Goal: Task Accomplishment & Management: Manage account settings

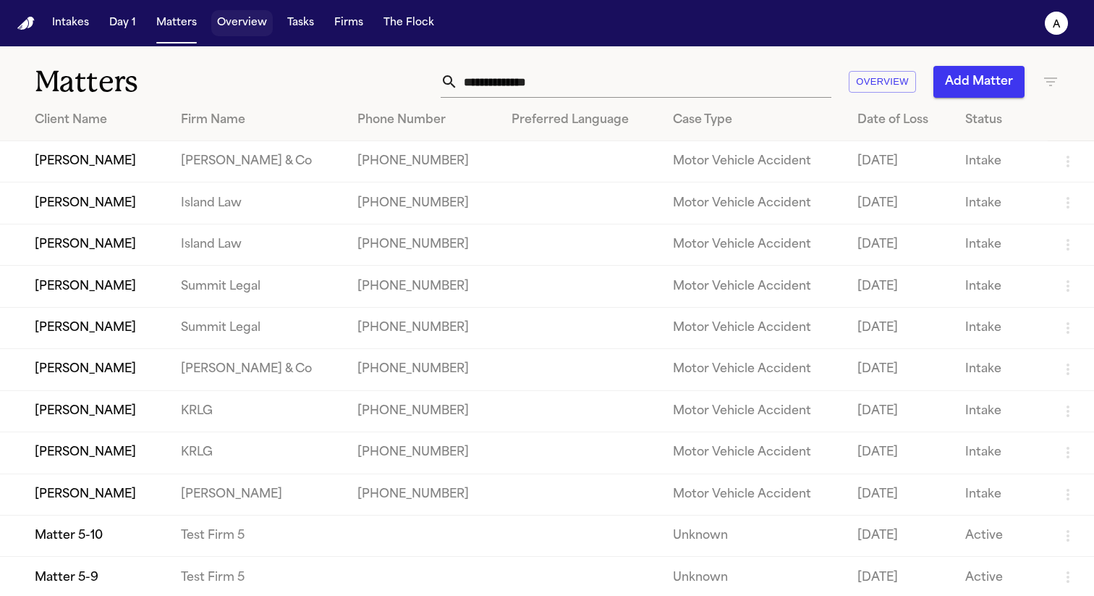
click at [250, 26] on button "Overview" at bounding box center [242, 23] width 62 height 26
select select "*"
select select "**"
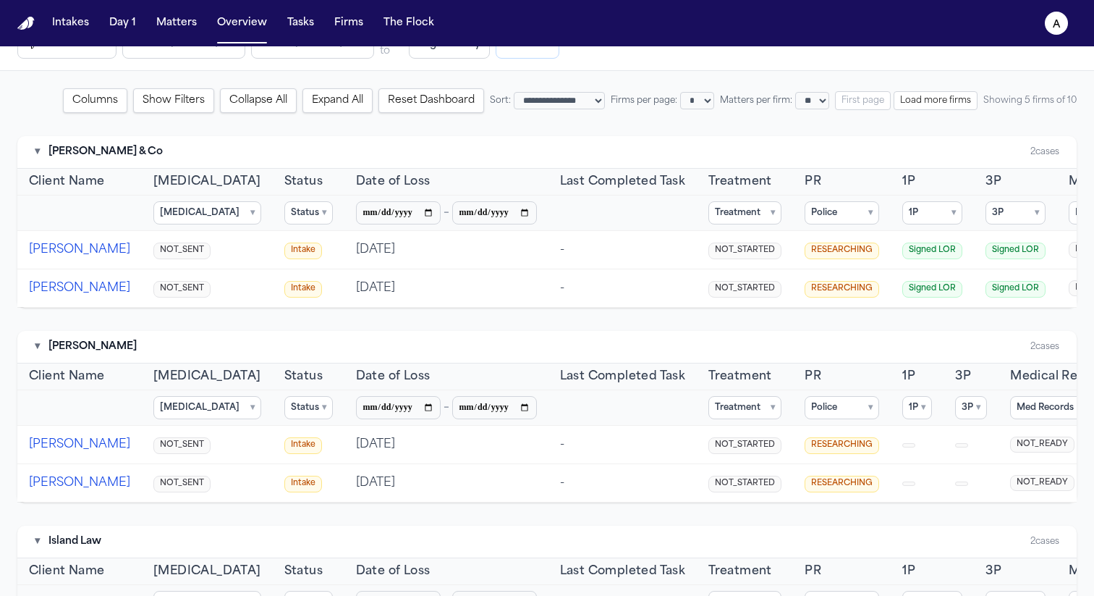
scroll to position [137, 0]
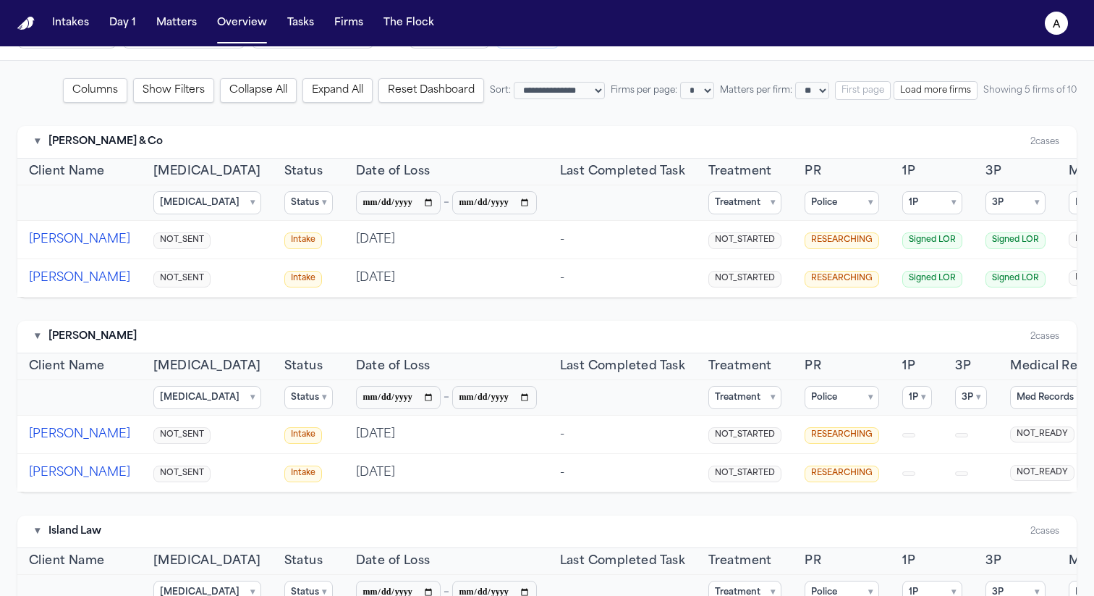
click at [284, 203] on button "Status ▾" at bounding box center [308, 202] width 48 height 23
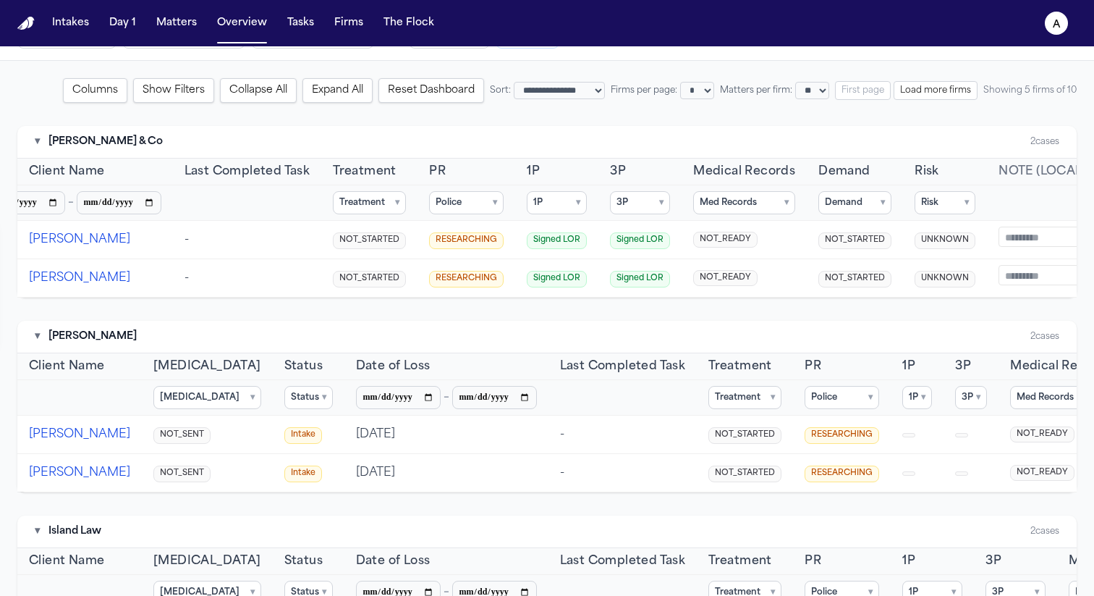
scroll to position [0, 380]
click at [329, 203] on button "Treatment ▾" at bounding box center [365, 202] width 73 height 23
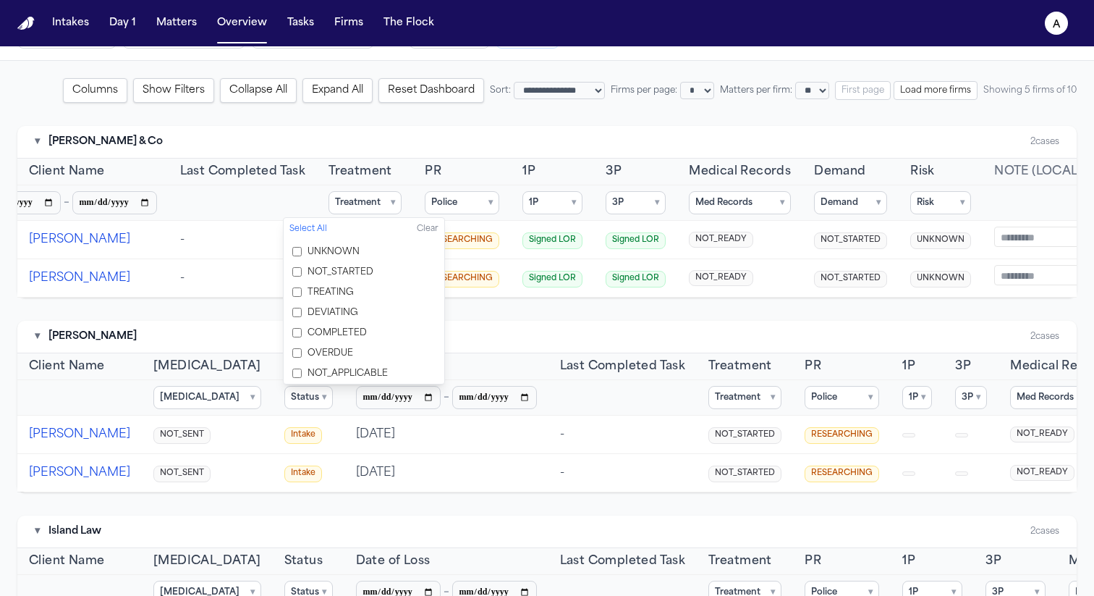
click at [329, 163] on span "Treatment" at bounding box center [361, 171] width 64 height 17
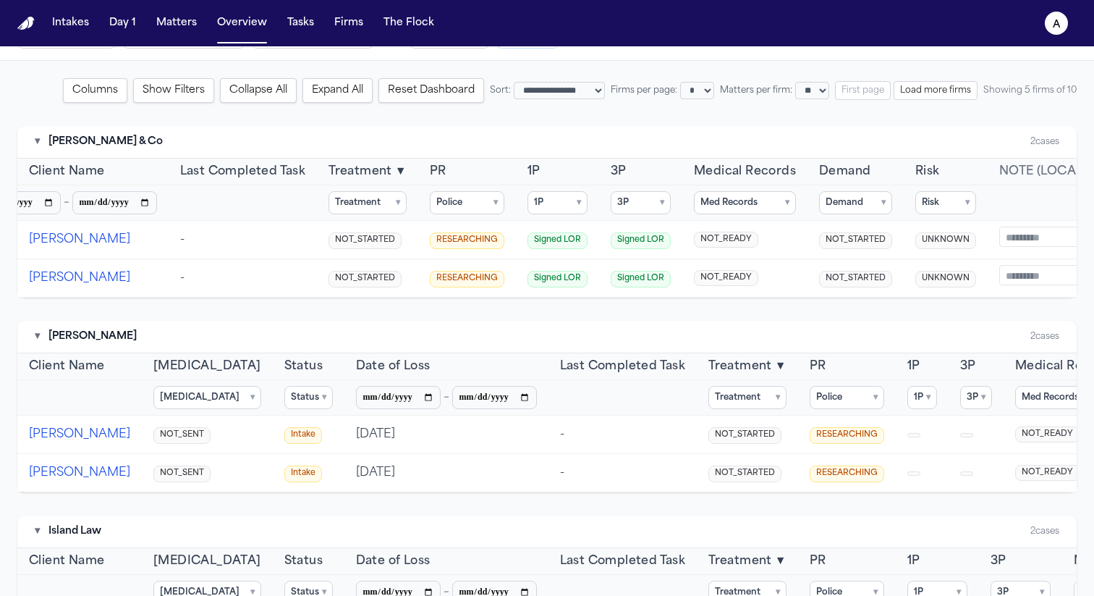
click at [329, 206] on button "Treatment ▾" at bounding box center [368, 202] width 78 height 23
click at [418, 166] on th "PR" at bounding box center [467, 171] width 98 height 27
click at [433, 208] on button "Police ▾" at bounding box center [467, 202] width 75 height 23
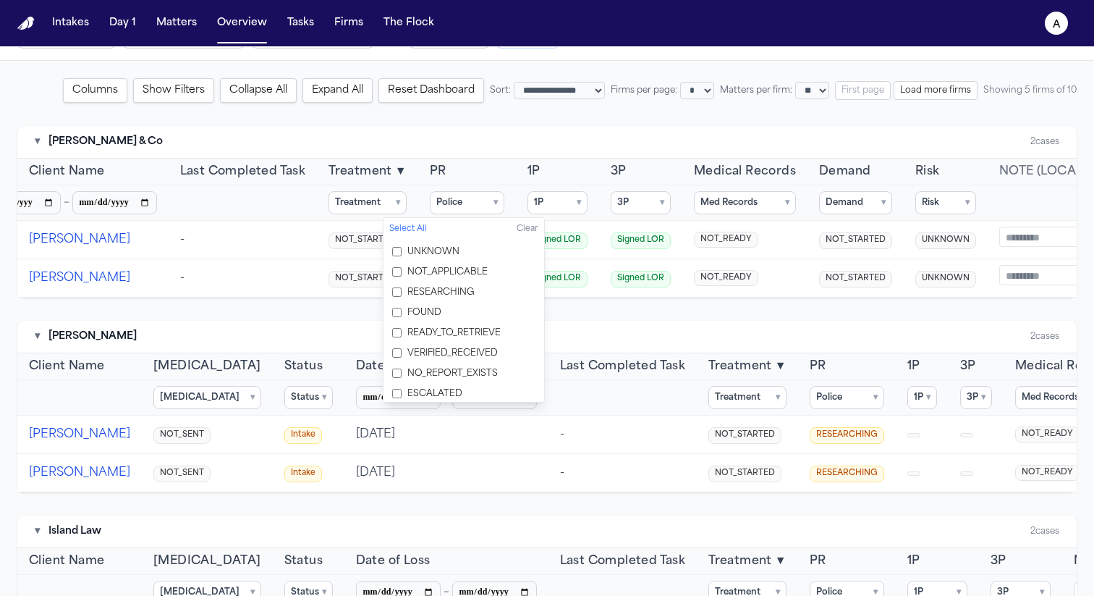
click at [485, 118] on div "**********" at bounding box center [546, 577] width 1059 height 998
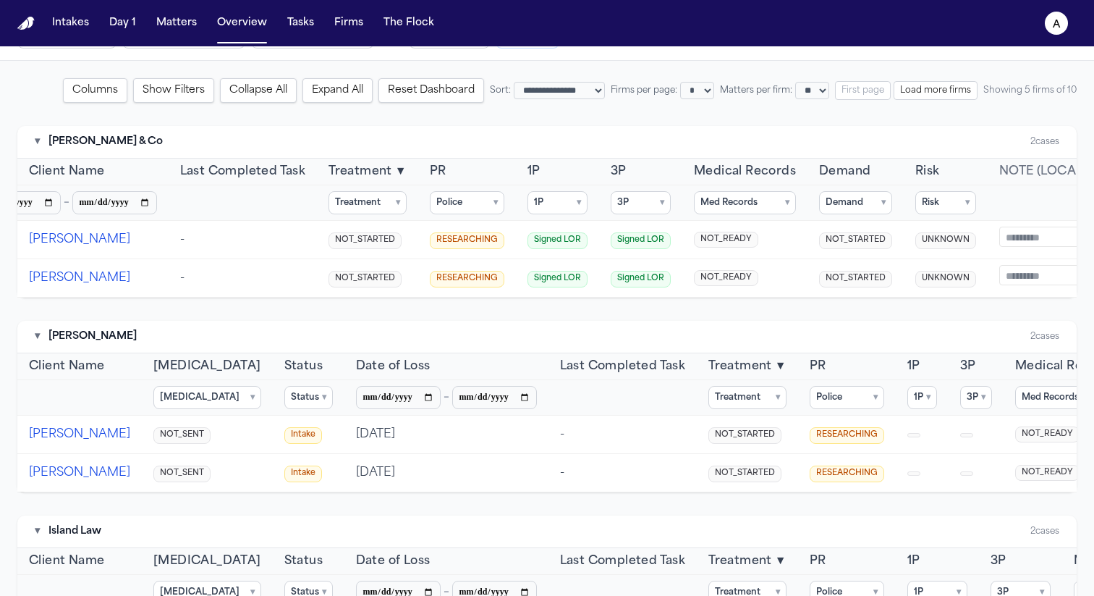
click at [611, 198] on button "3P ▾" at bounding box center [641, 202] width 60 height 23
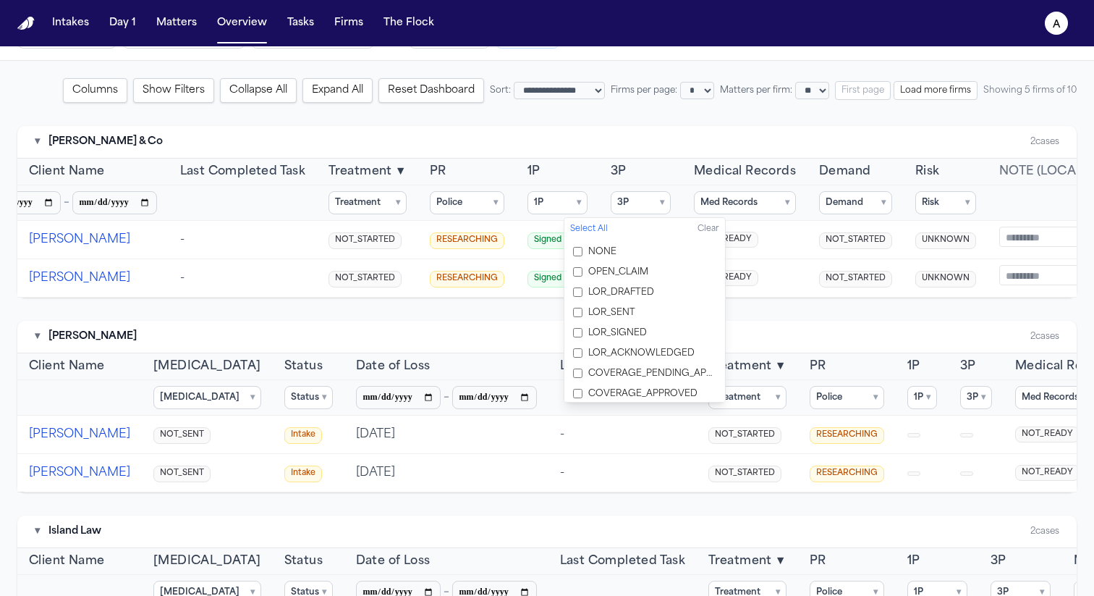
scroll to position [1, 0]
click at [764, 140] on div "▾ Baker & Co 2 cases" at bounding box center [546, 142] width 1059 height 33
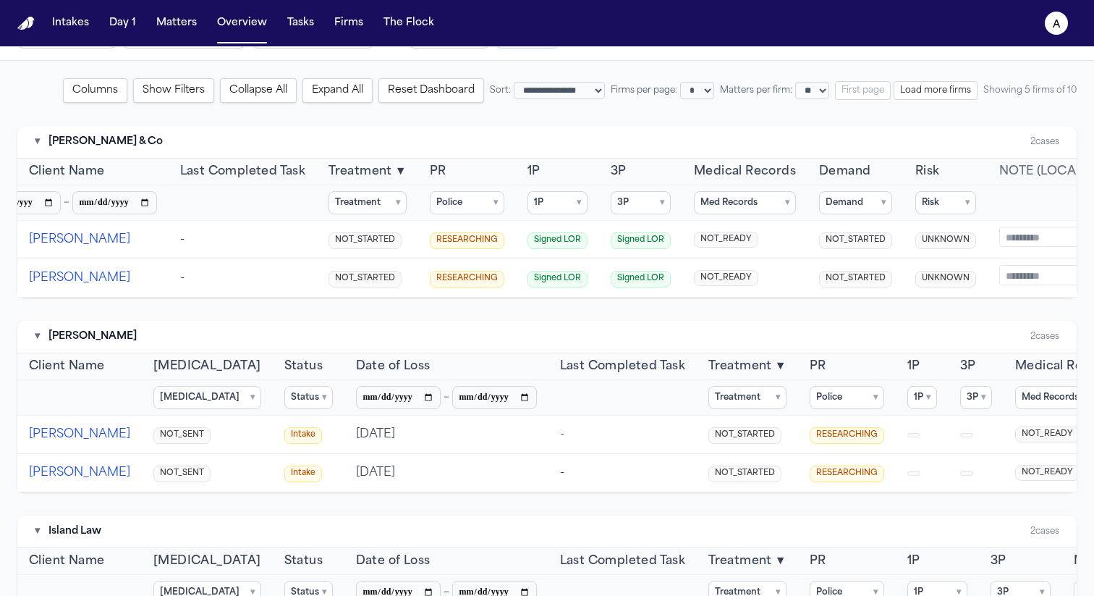
click at [694, 204] on button "Med Records ▾" at bounding box center [745, 202] width 102 height 23
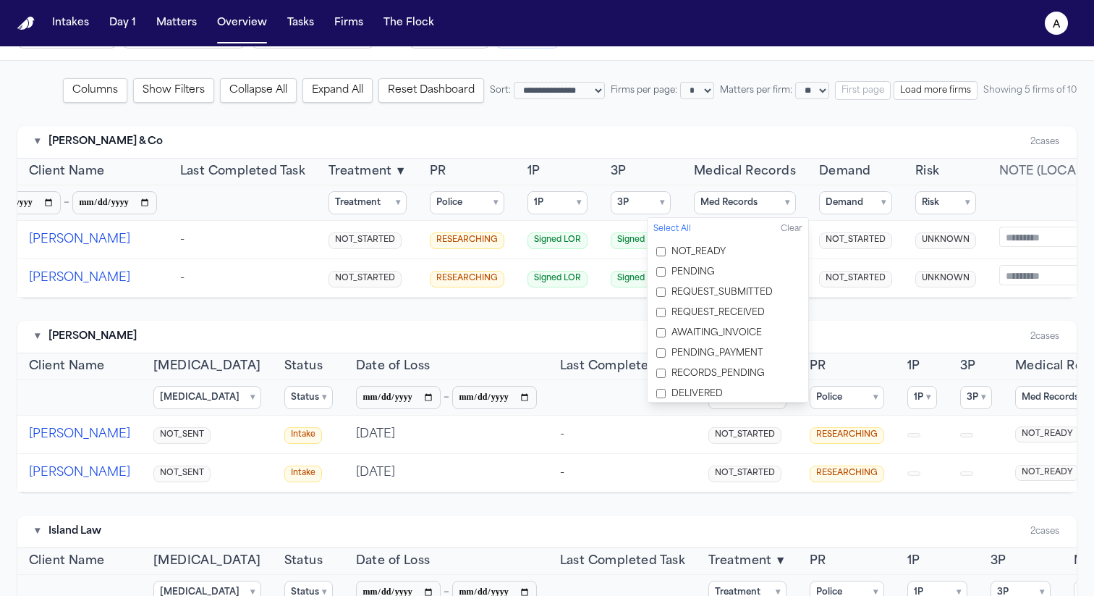
click at [694, 204] on button "Med Records ▾" at bounding box center [745, 202] width 102 height 23
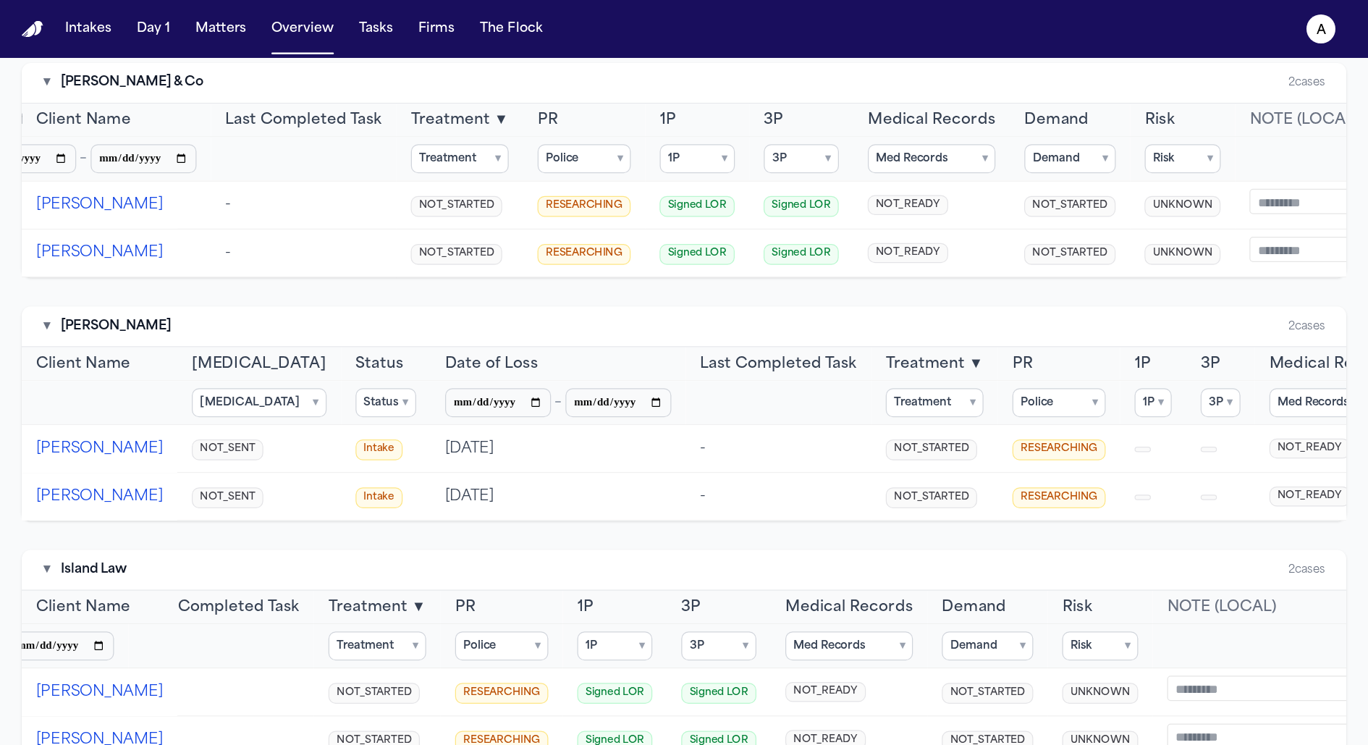
scroll to position [0, 0]
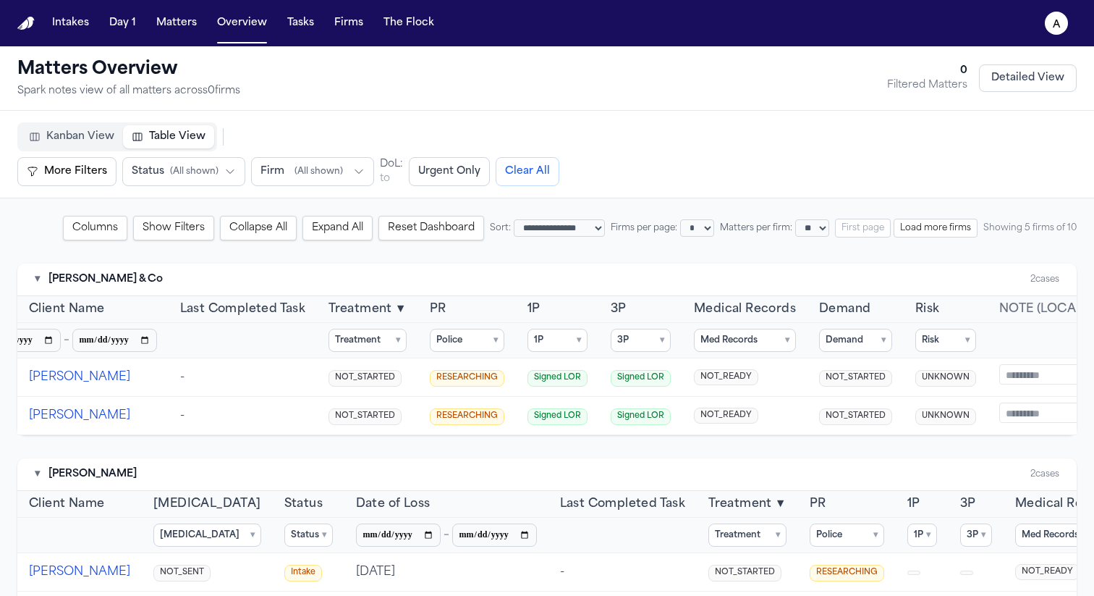
click at [63, 234] on button "Columns" at bounding box center [95, 228] width 64 height 25
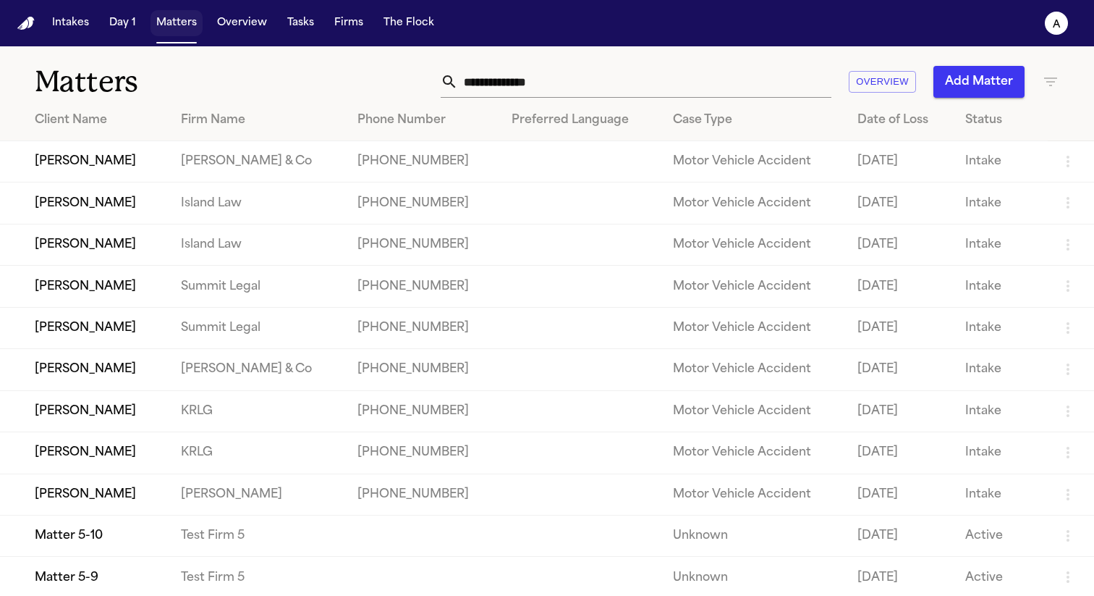
click at [152, 15] on button "Matters" at bounding box center [177, 23] width 52 height 26
click at [222, 18] on button "Overview" at bounding box center [242, 23] width 62 height 26
select select "*"
select select "**"
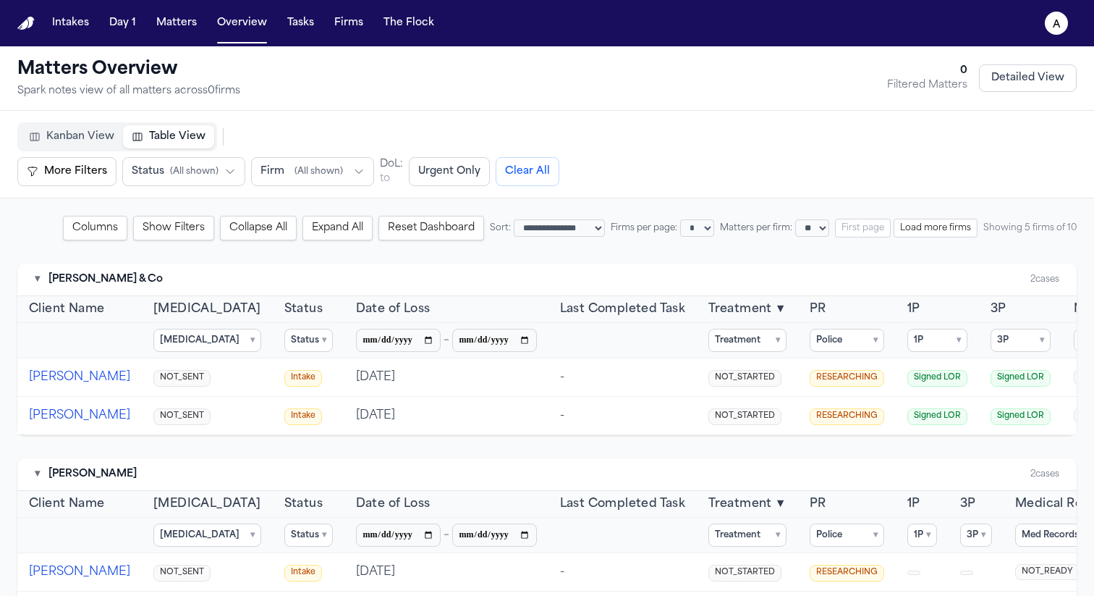
click at [81, 225] on button "Columns" at bounding box center [95, 228] width 64 height 25
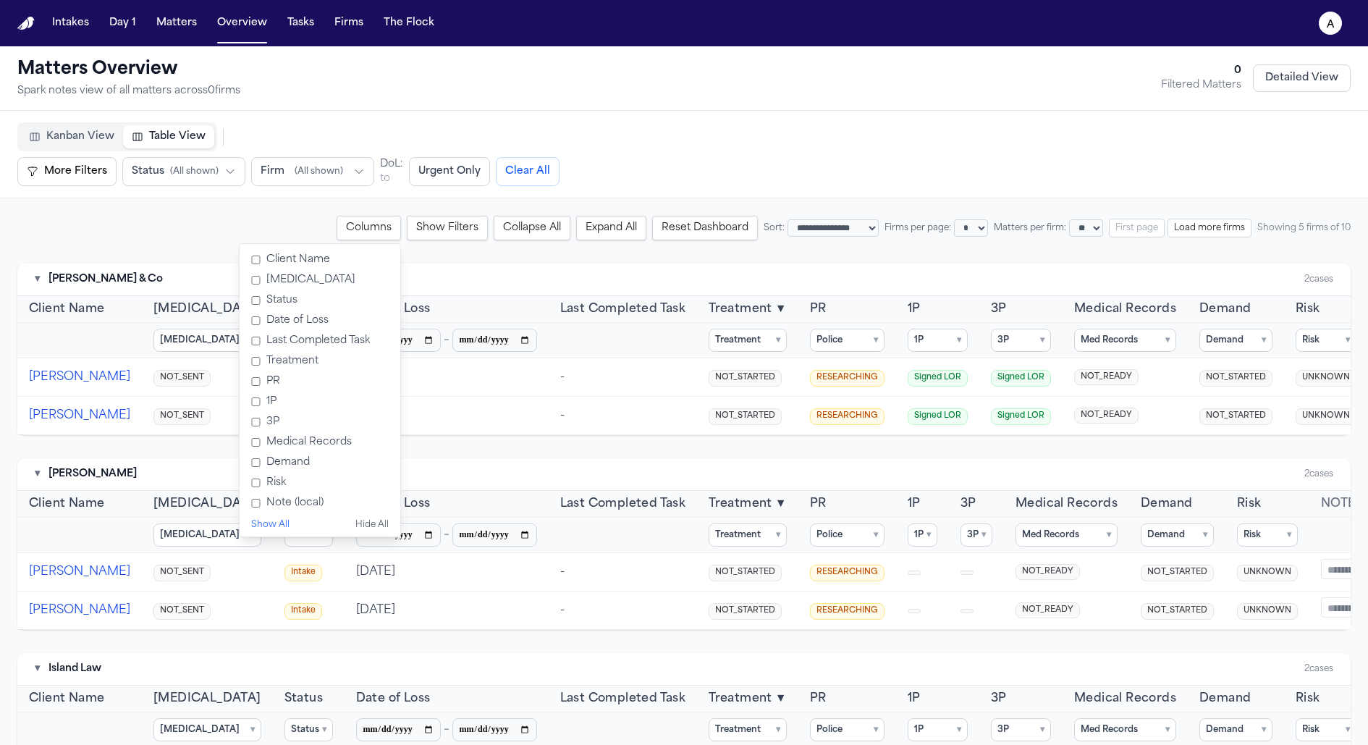
click at [250, 303] on label "Status" at bounding box center [319, 300] width 149 height 20
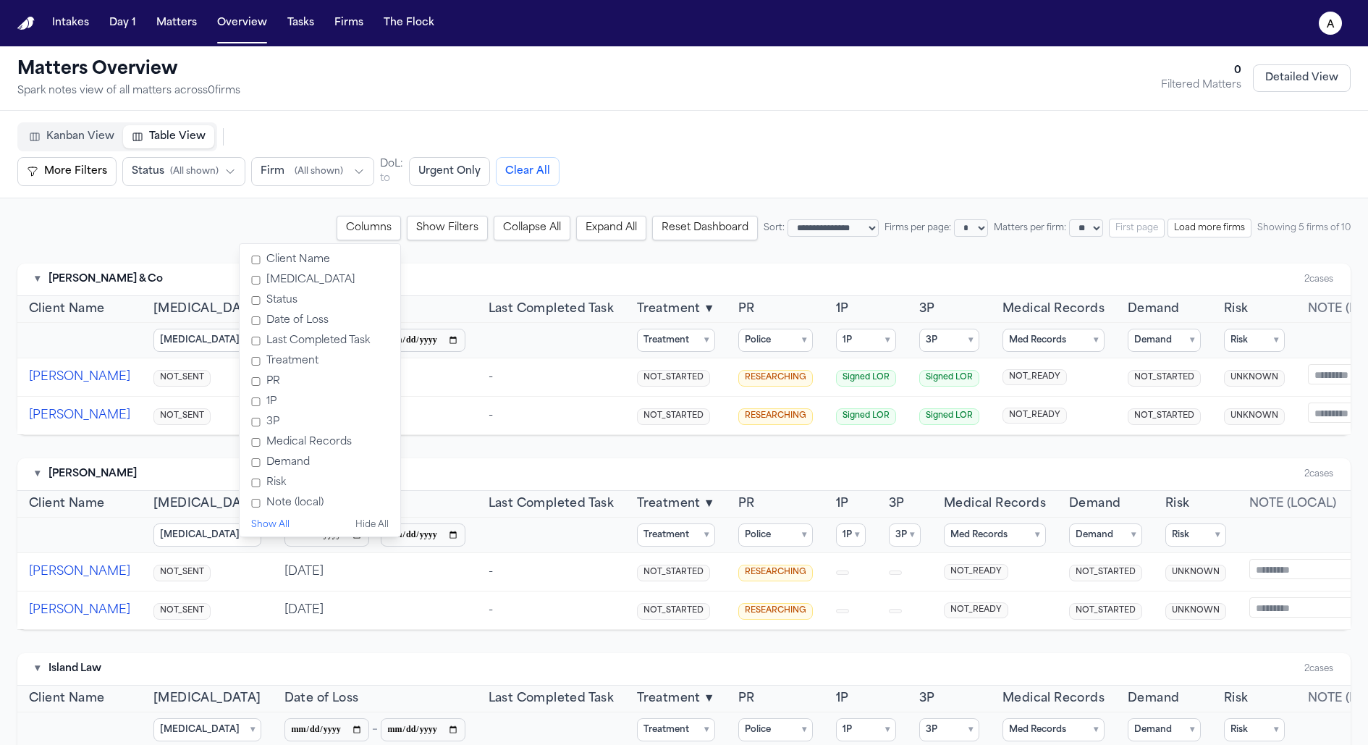
click at [259, 320] on label "Date of Loss" at bounding box center [319, 320] width 149 height 20
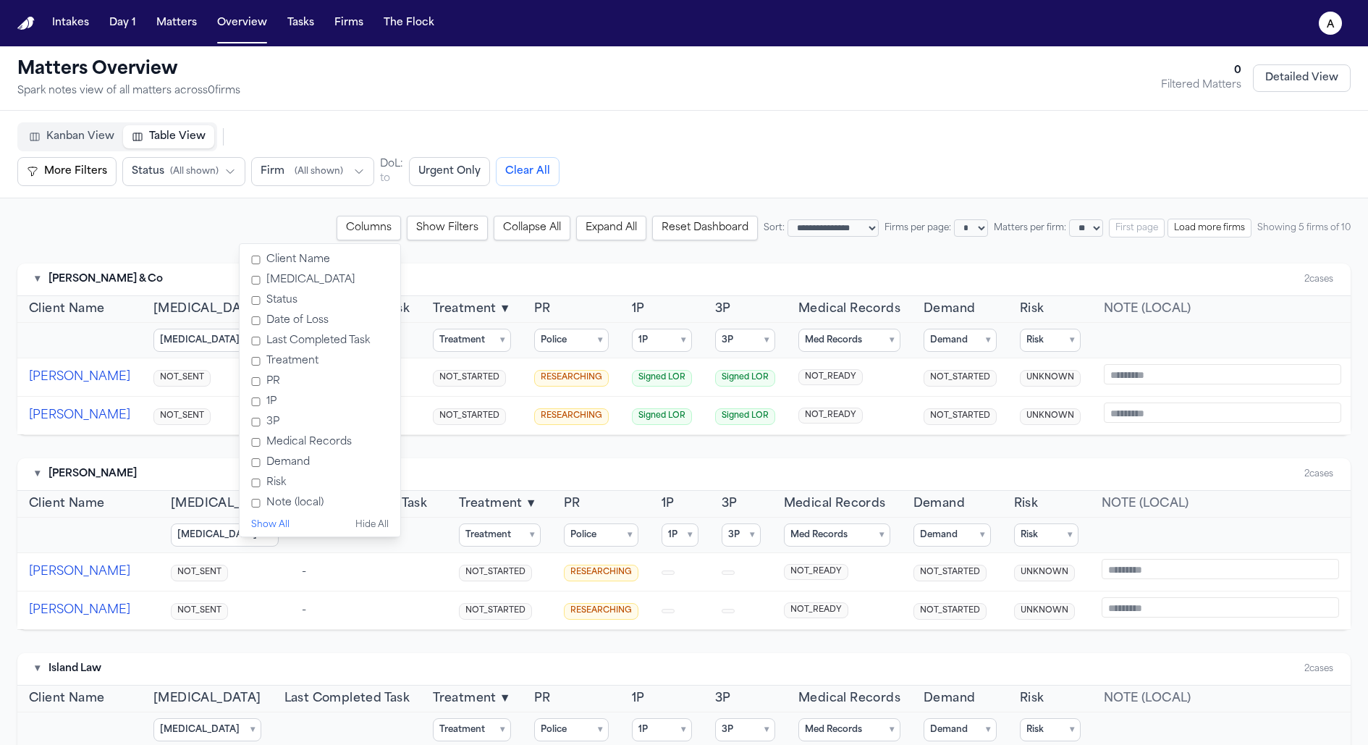
click at [250, 357] on label "Treatment" at bounding box center [319, 361] width 149 height 20
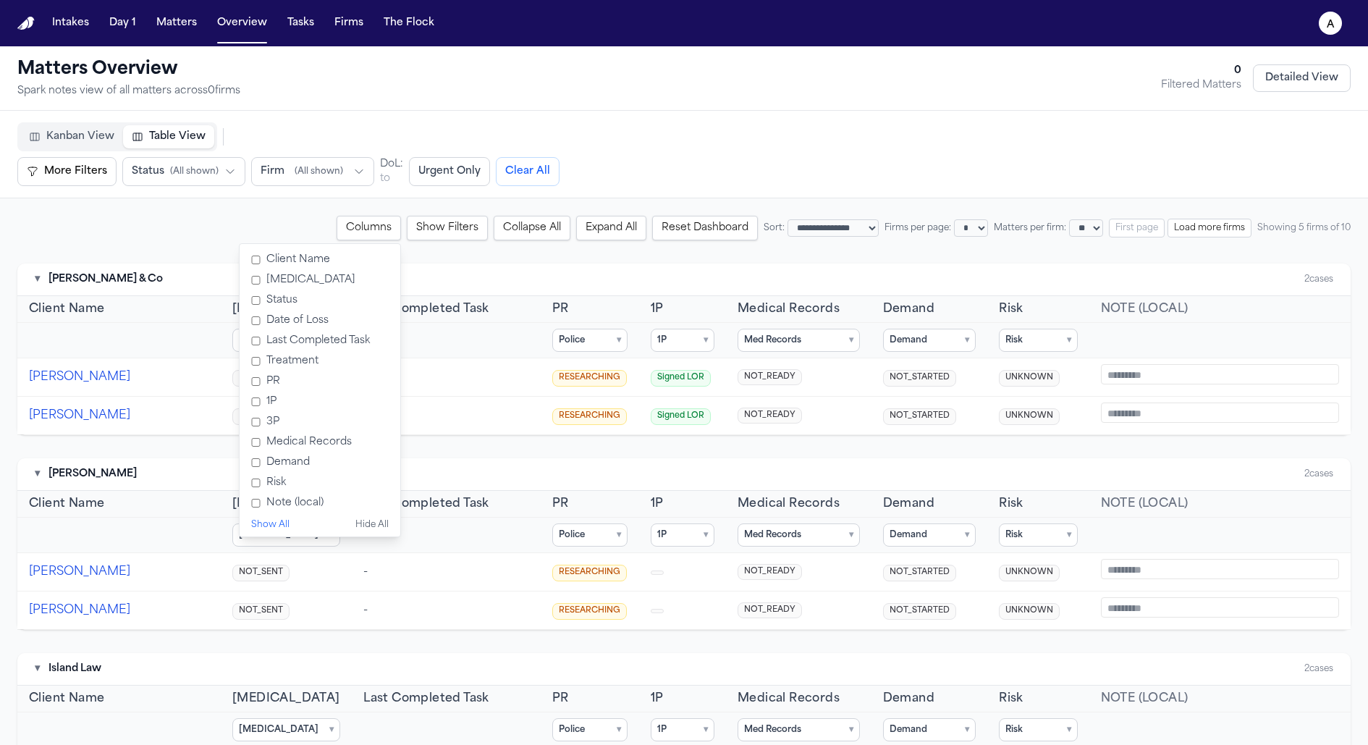
click at [245, 302] on label "Status" at bounding box center [319, 300] width 149 height 20
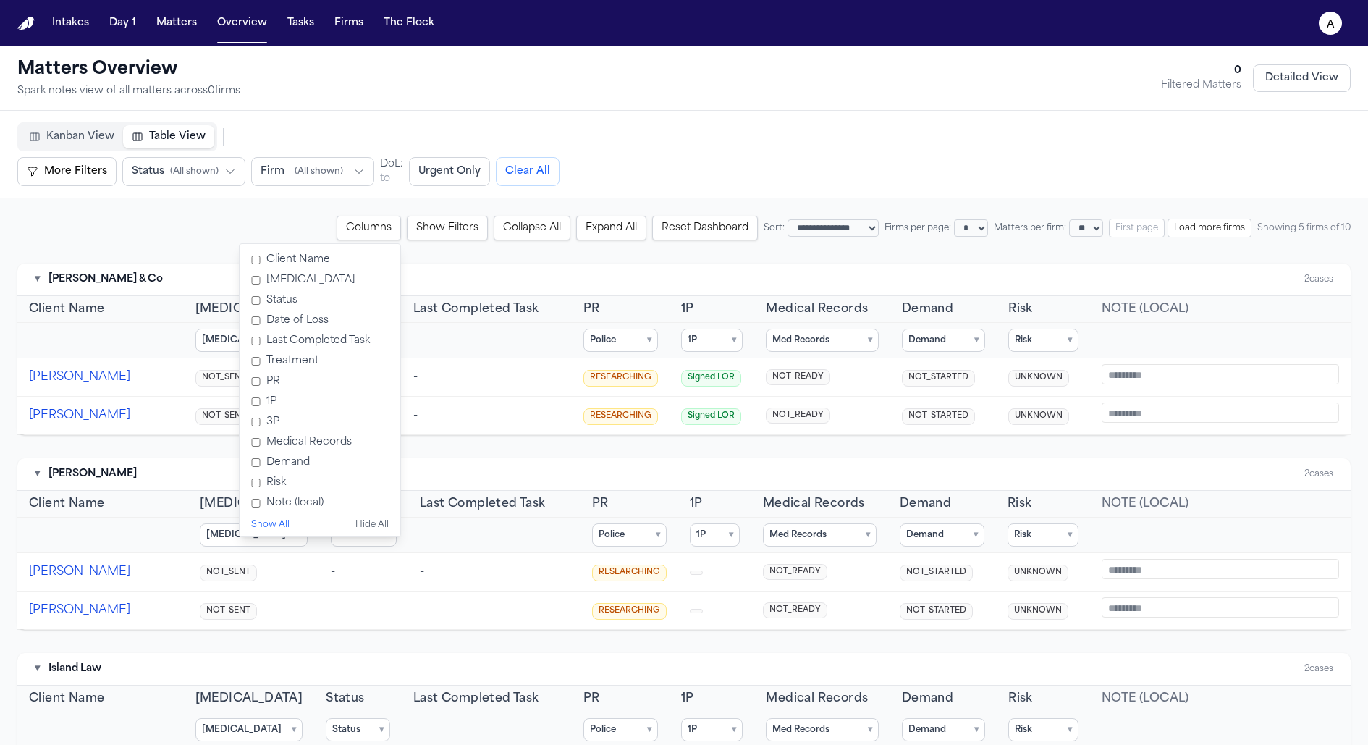
click at [245, 318] on label "Date of Loss" at bounding box center [319, 320] width 149 height 20
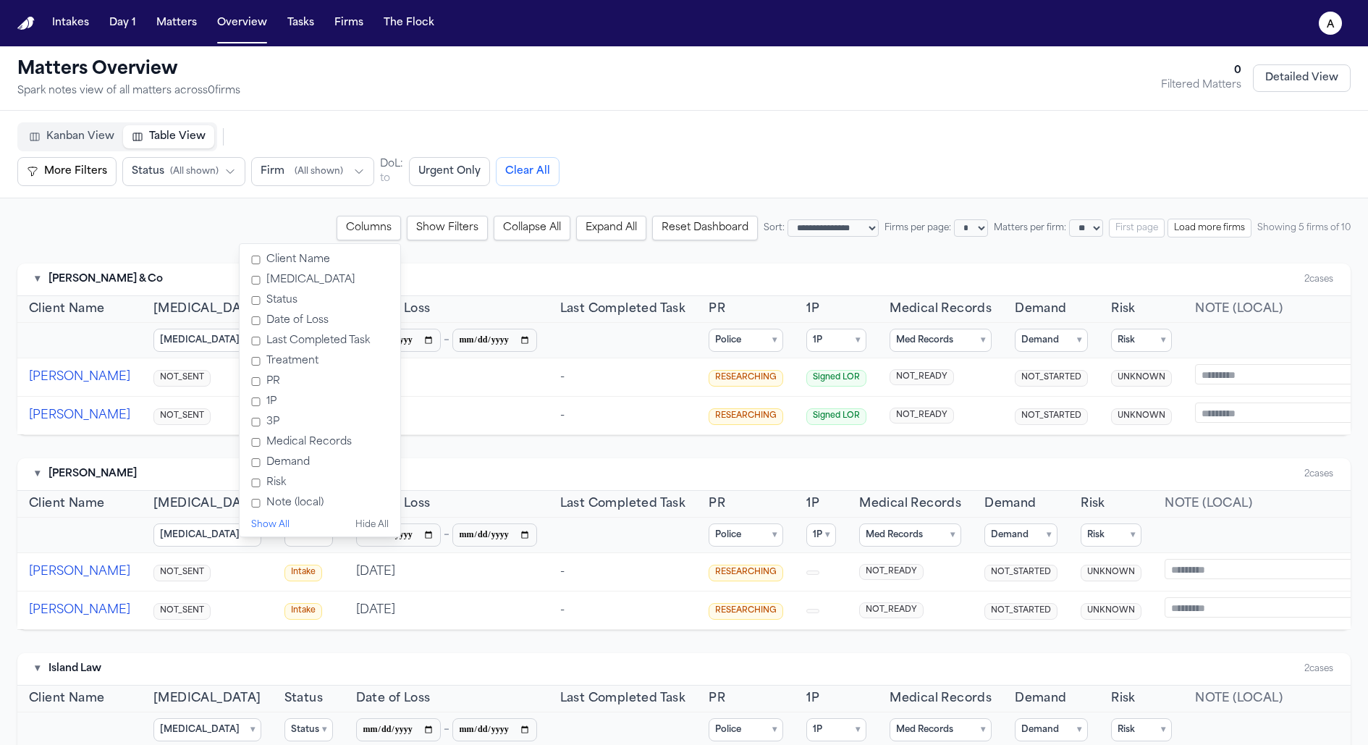
click at [245, 356] on label "Treatment" at bounding box center [319, 361] width 149 height 20
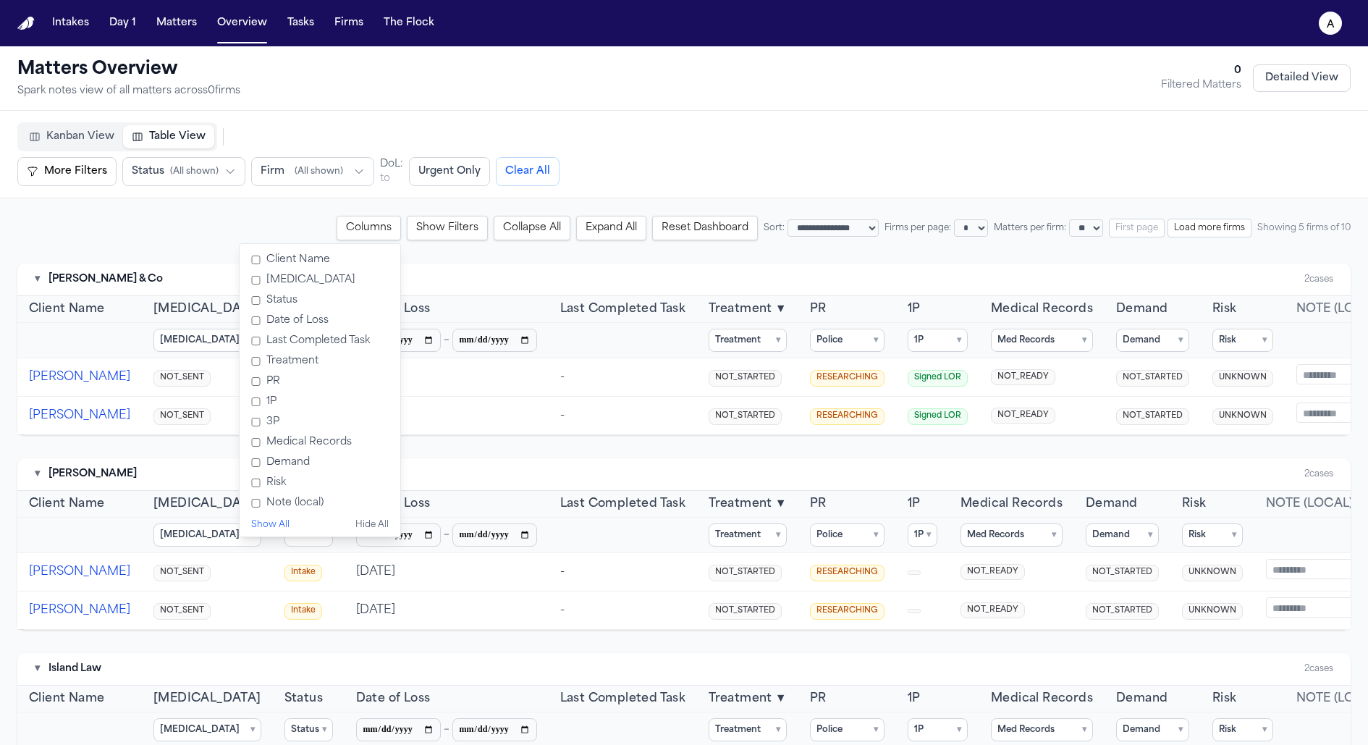
click at [245, 420] on label "3P" at bounding box center [319, 422] width 149 height 20
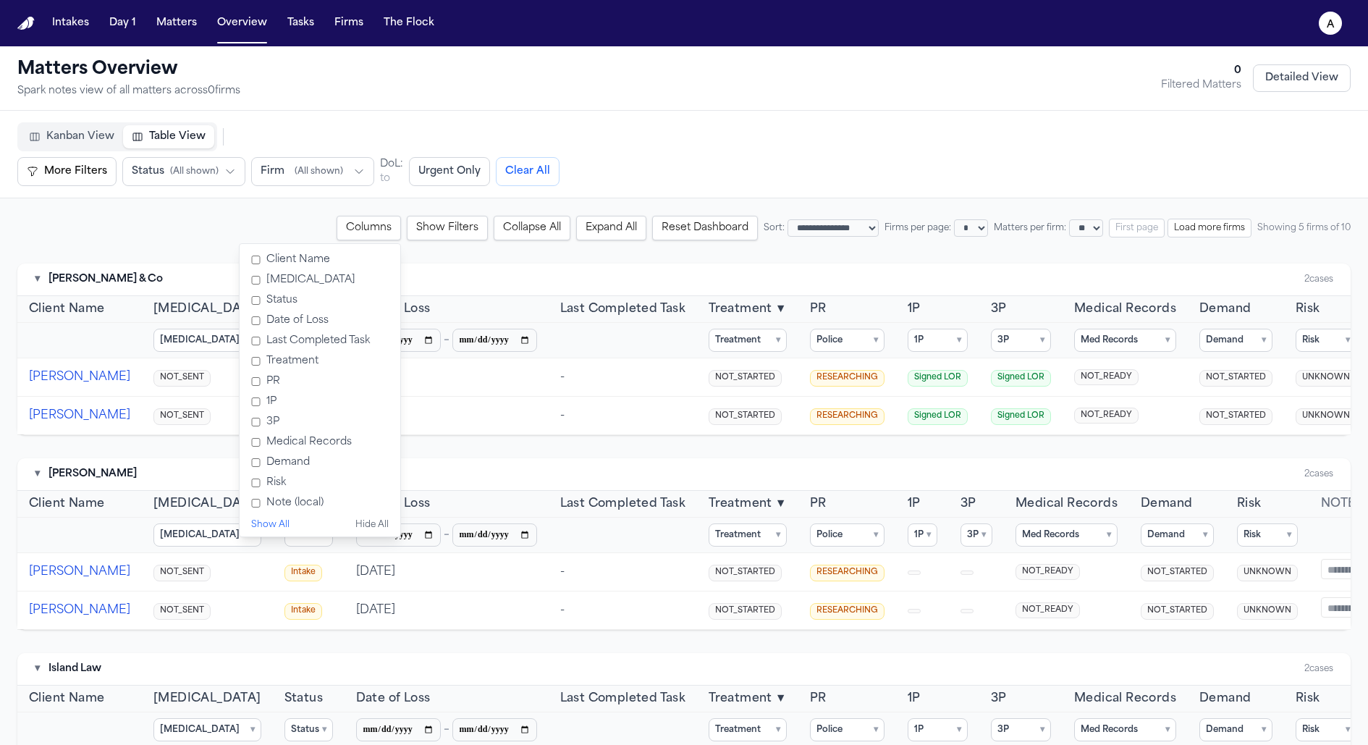
click at [499, 202] on div "**********" at bounding box center [684, 714] width 1368 height 1033
click at [589, 266] on div "▾ Baker & Co 2 cases" at bounding box center [683, 279] width 1333 height 33
click at [336, 226] on button "Columns" at bounding box center [368, 228] width 64 height 25
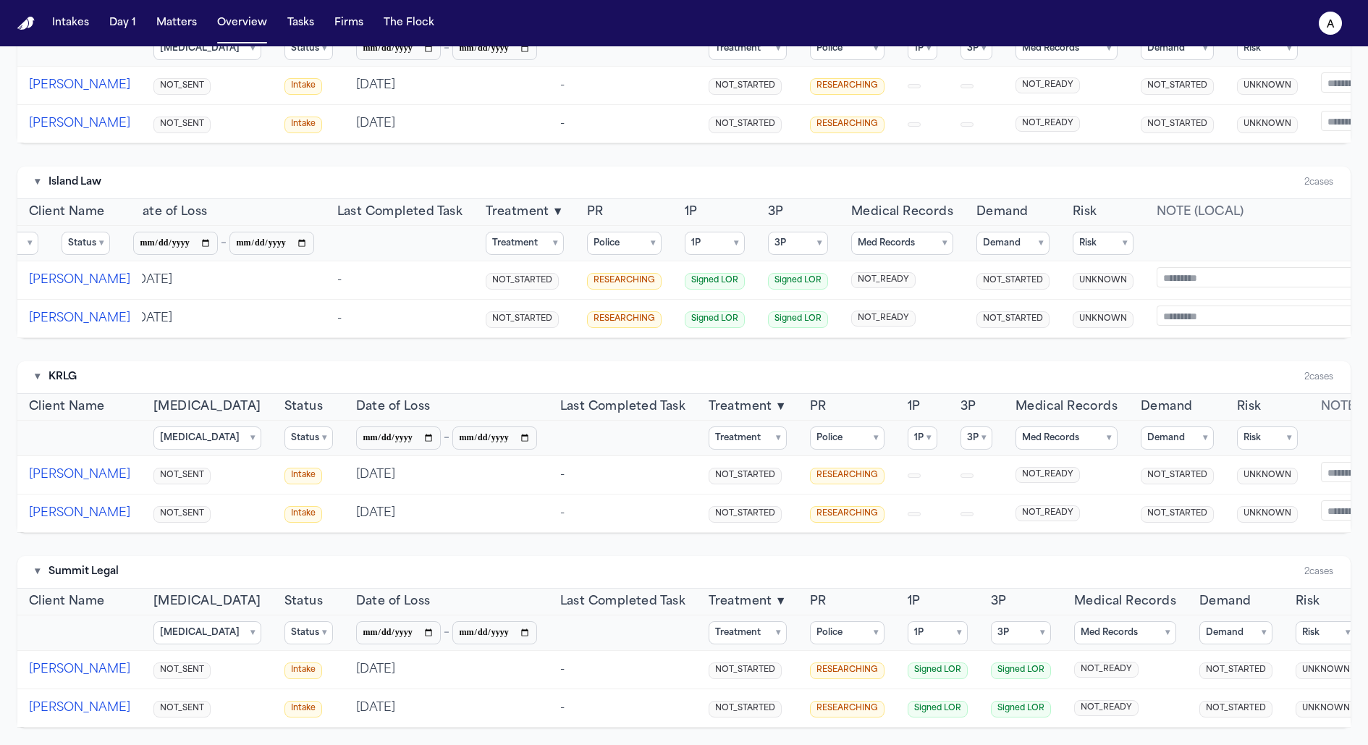
scroll to position [0, 167]
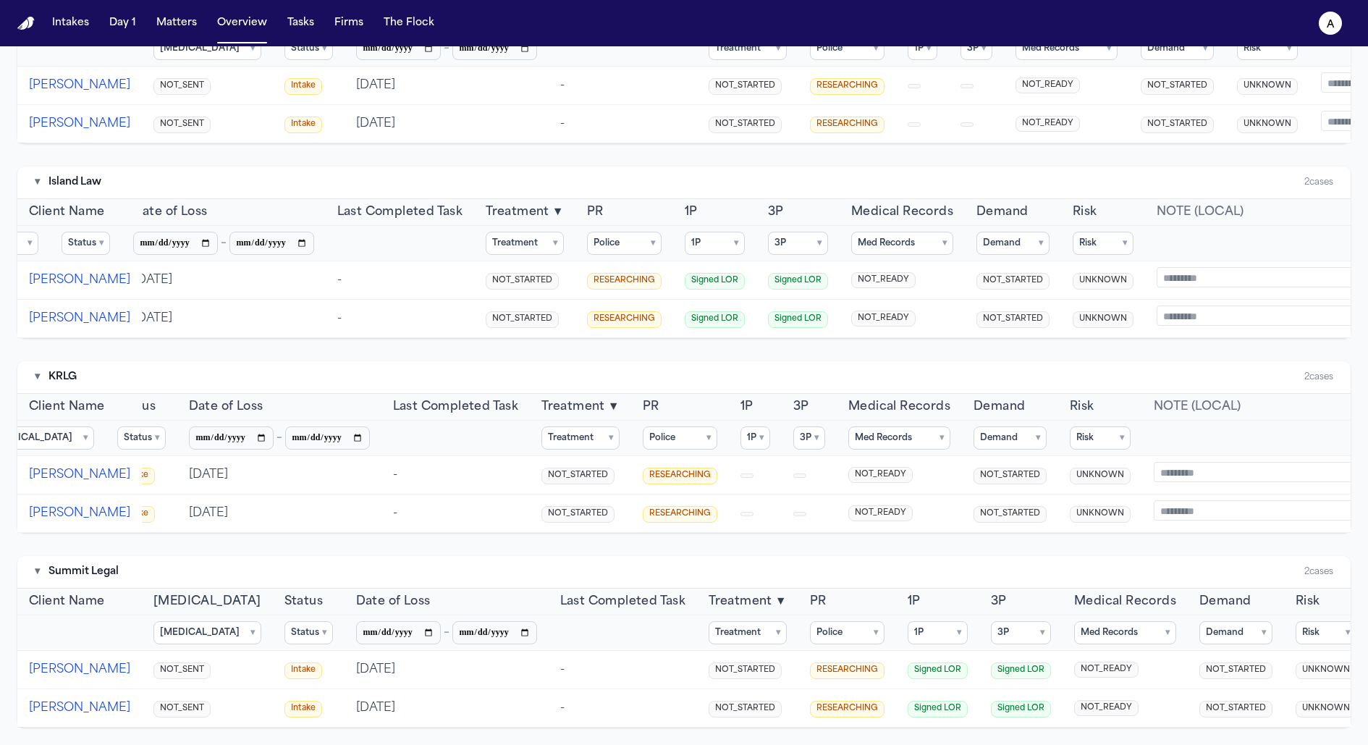
click at [1156, 267] on textarea at bounding box center [1274, 277] width 237 height 20
paste textarea "**********"
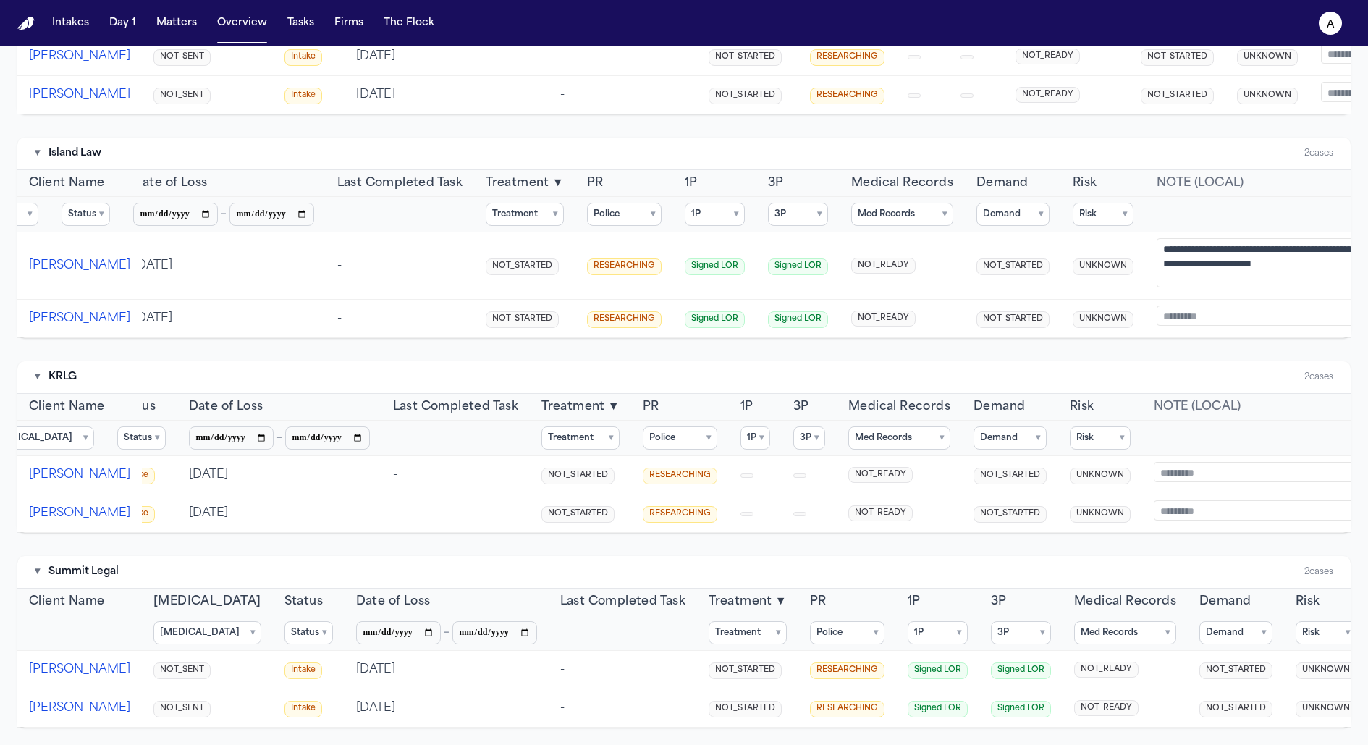
type textarea "**********"
click at [1161, 152] on div "▾ Island Law 2 cases" at bounding box center [683, 153] width 1333 height 33
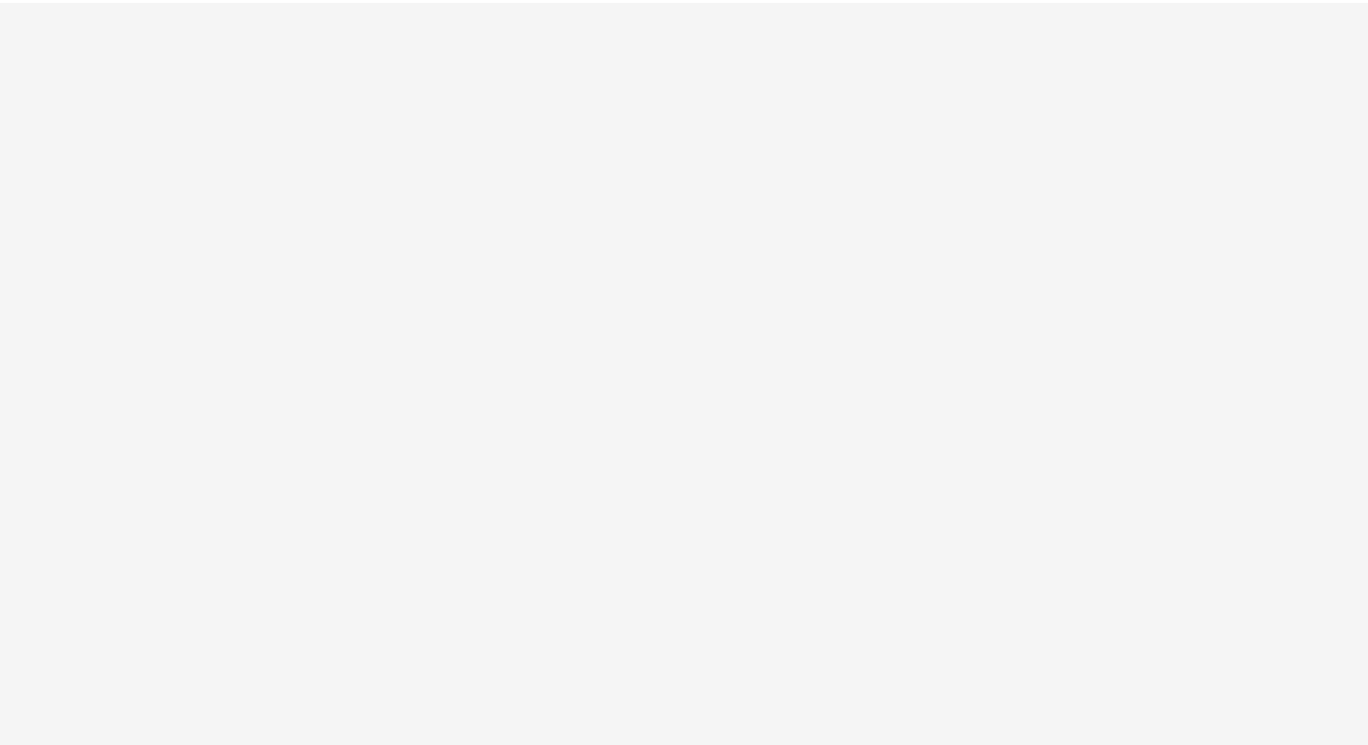
select select "*"
select select "**"
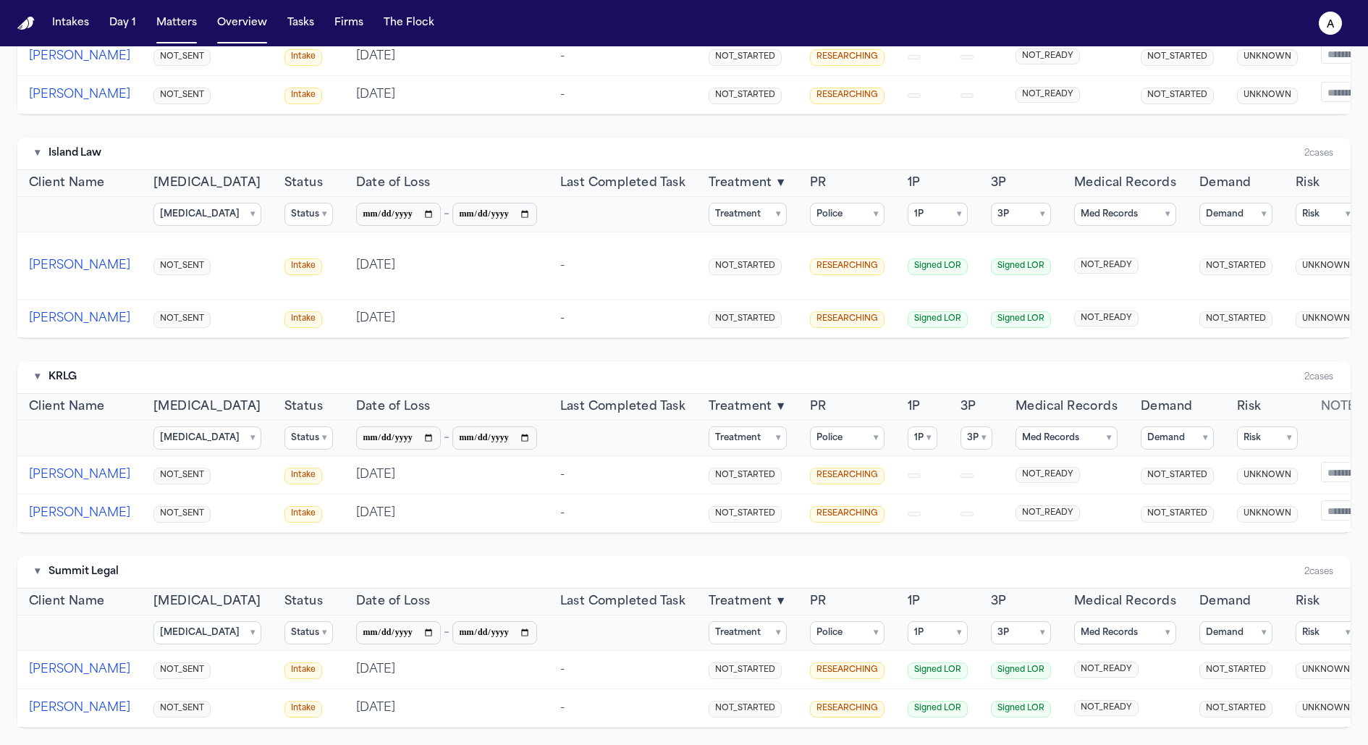
scroll to position [0, 223]
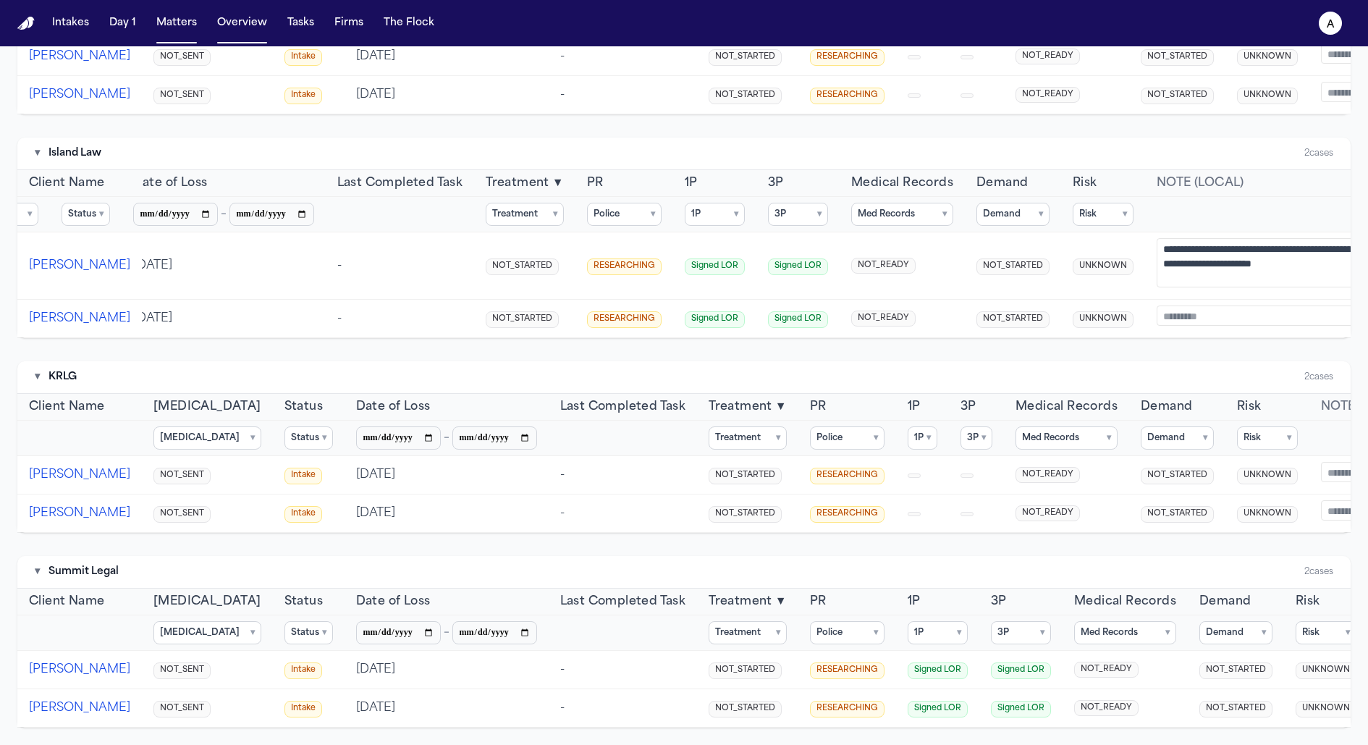
click at [1182, 287] on textarea "**********" at bounding box center [1274, 262] width 237 height 49
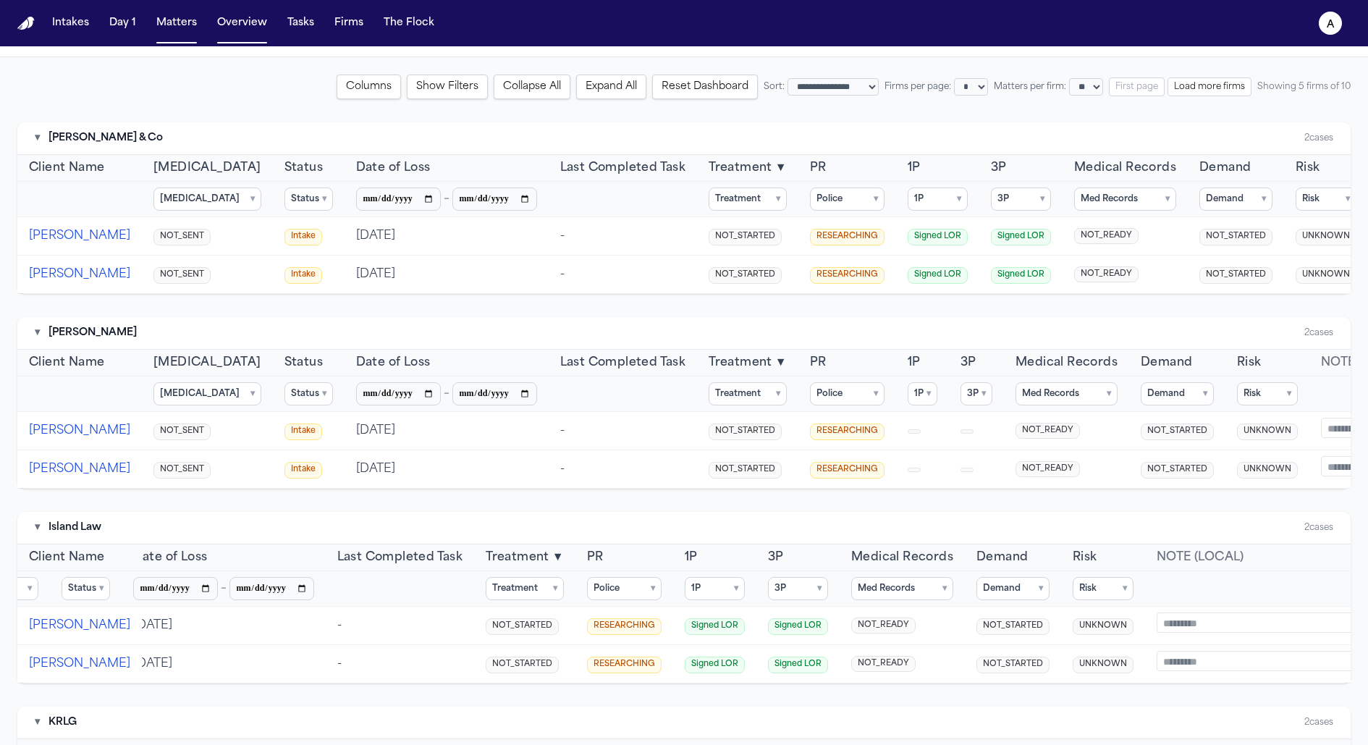
scroll to position [571, 0]
